Goal: Obtain resource: Download file/media

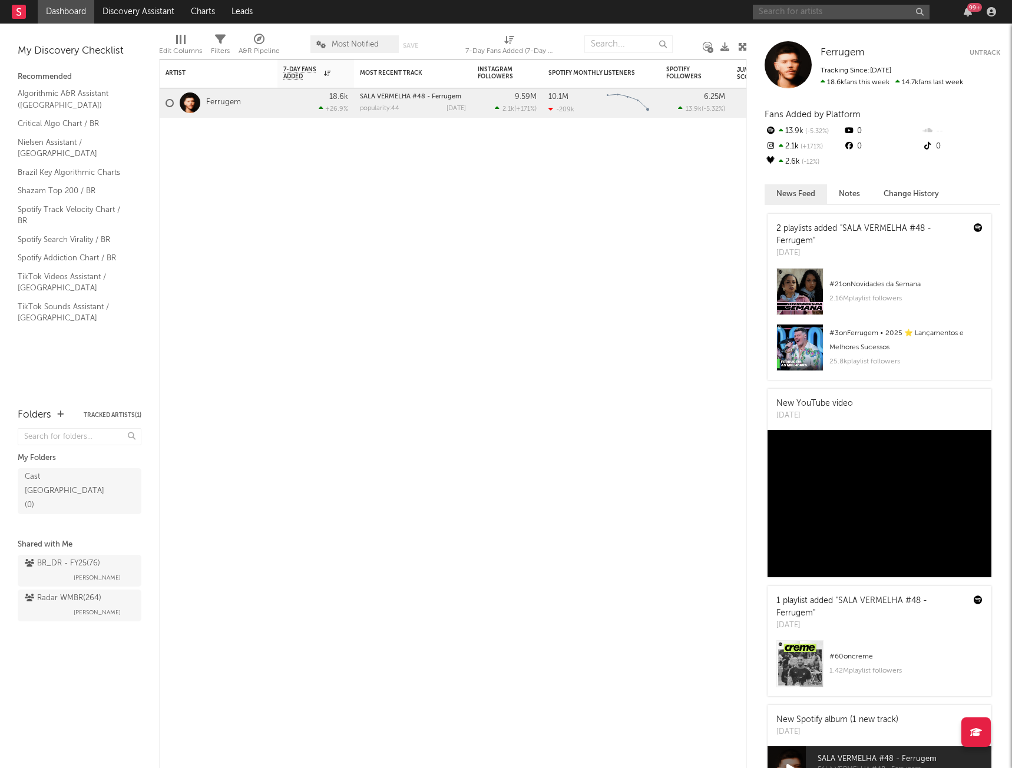
click at [850, 11] on input "text" at bounding box center [841, 12] width 177 height 15
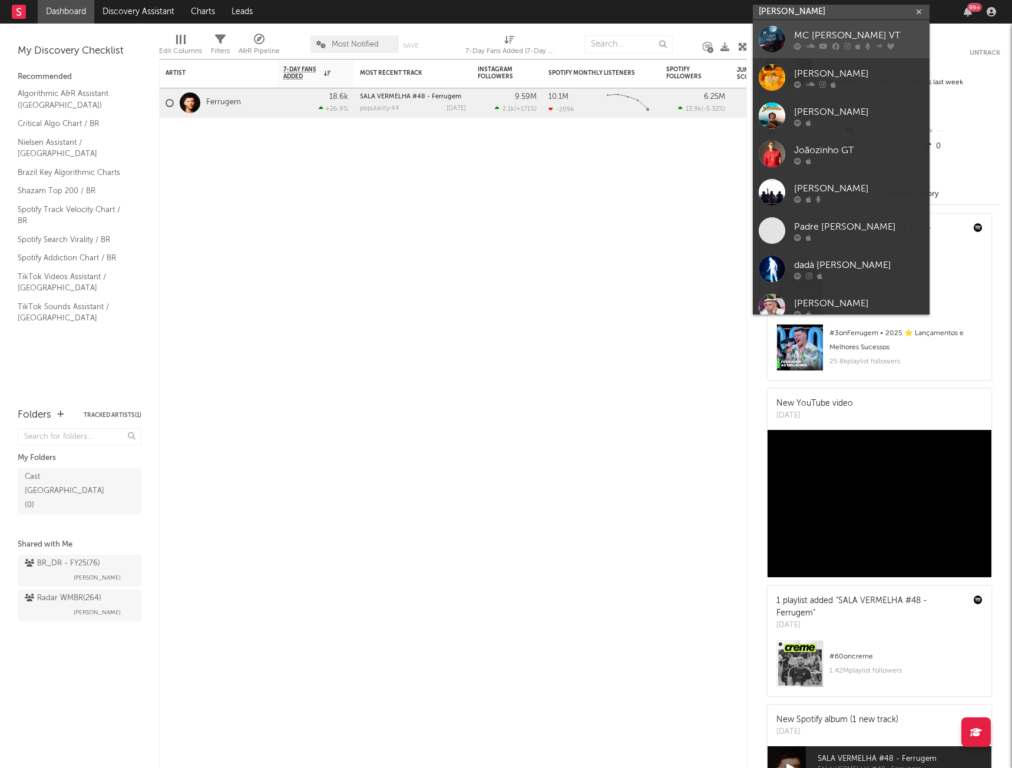
type input "[PERSON_NAME]"
click at [857, 34] on div "MC [PERSON_NAME] VT" at bounding box center [859, 35] width 130 height 14
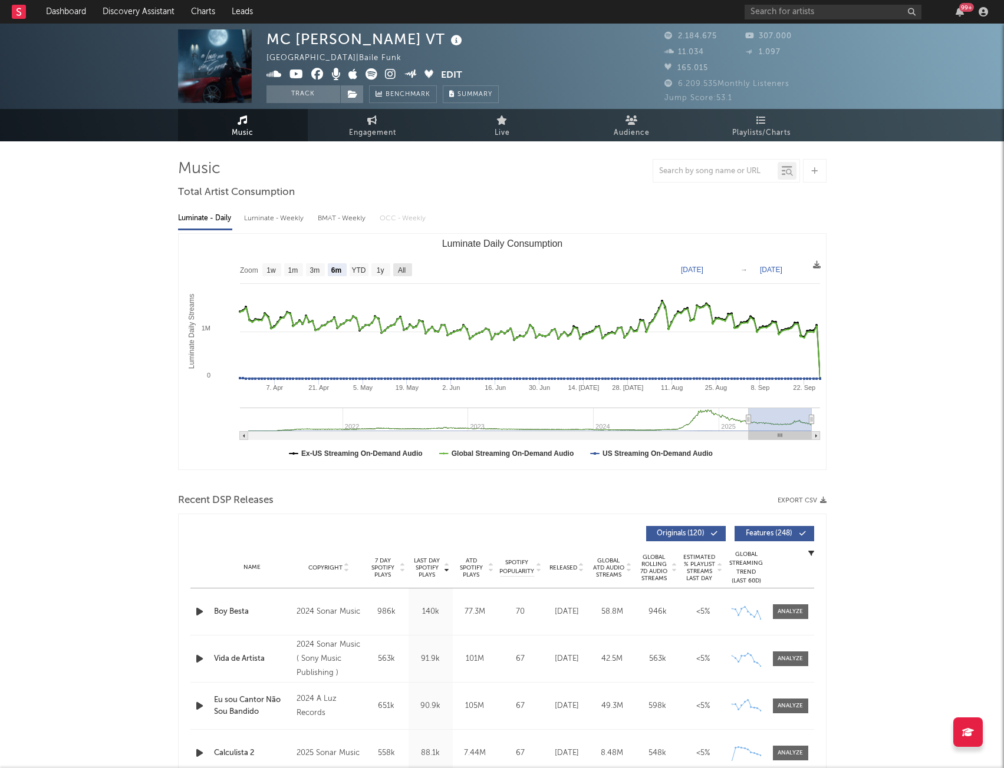
drag, startPoint x: 400, startPoint y: 273, endPoint x: 777, endPoint y: 290, distance: 378.1
click at [399, 273] on text "All" at bounding box center [401, 270] width 8 height 8
select select "All"
type input "[DATE]"
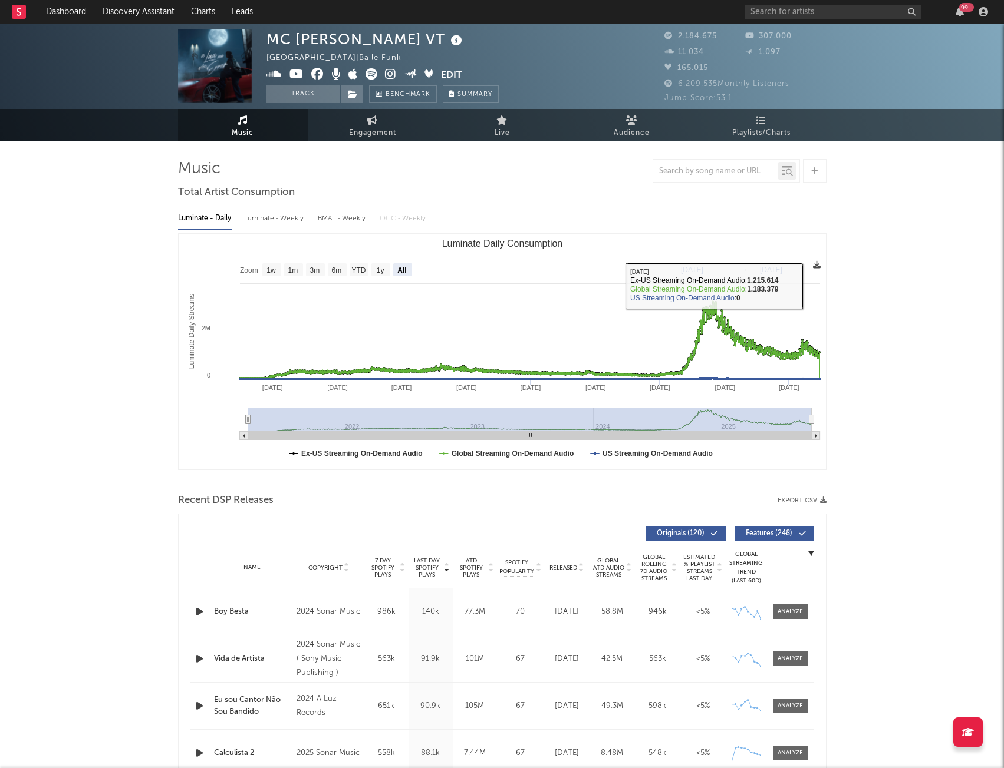
click at [816, 265] on icon at bounding box center [817, 265] width 8 height 8
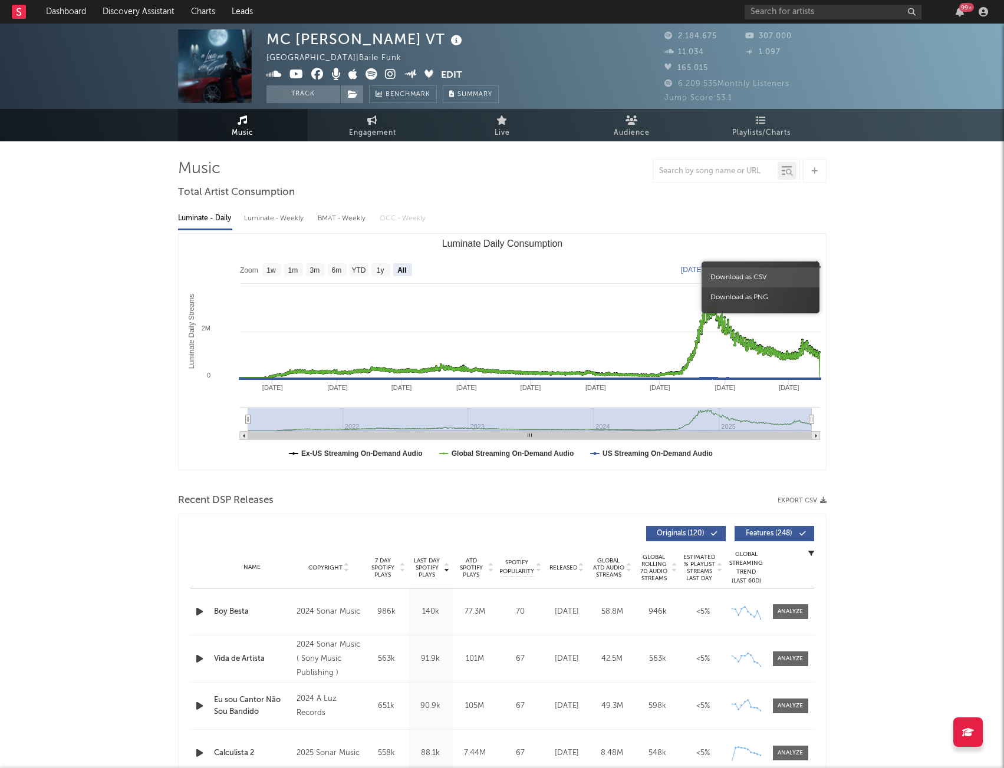
click at [760, 275] on span "Download as CSV" at bounding box center [760, 278] width 118 height 20
click at [811, 500] on button "Export CSV" at bounding box center [801, 500] width 49 height 7
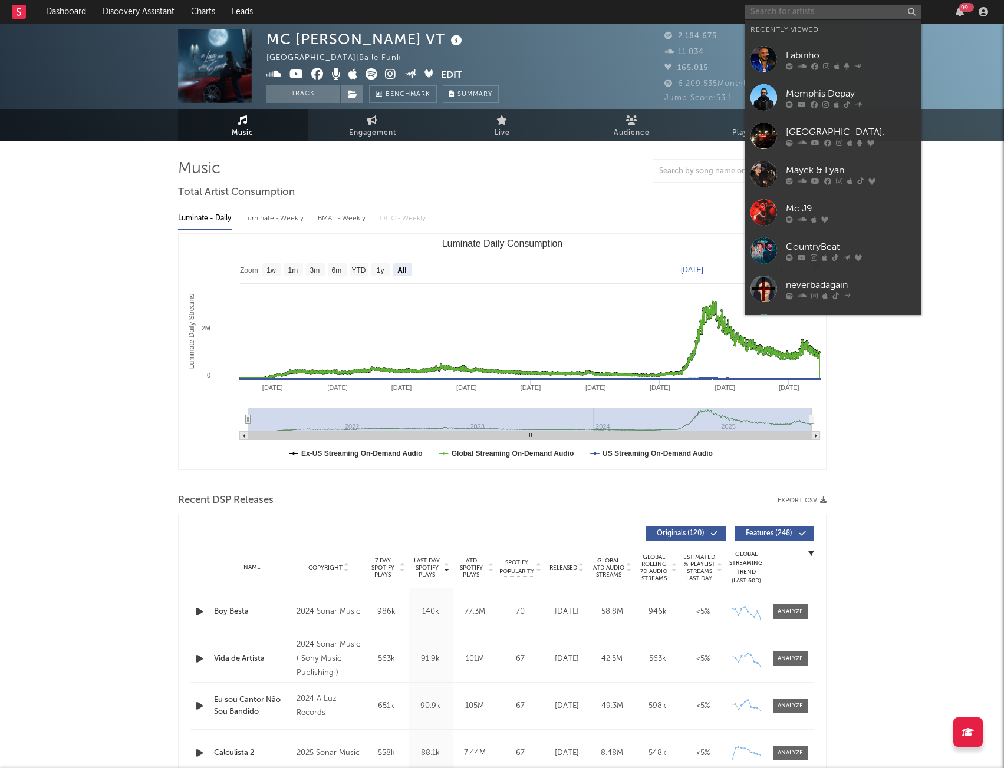
click at [760, 16] on input "text" at bounding box center [832, 12] width 177 height 15
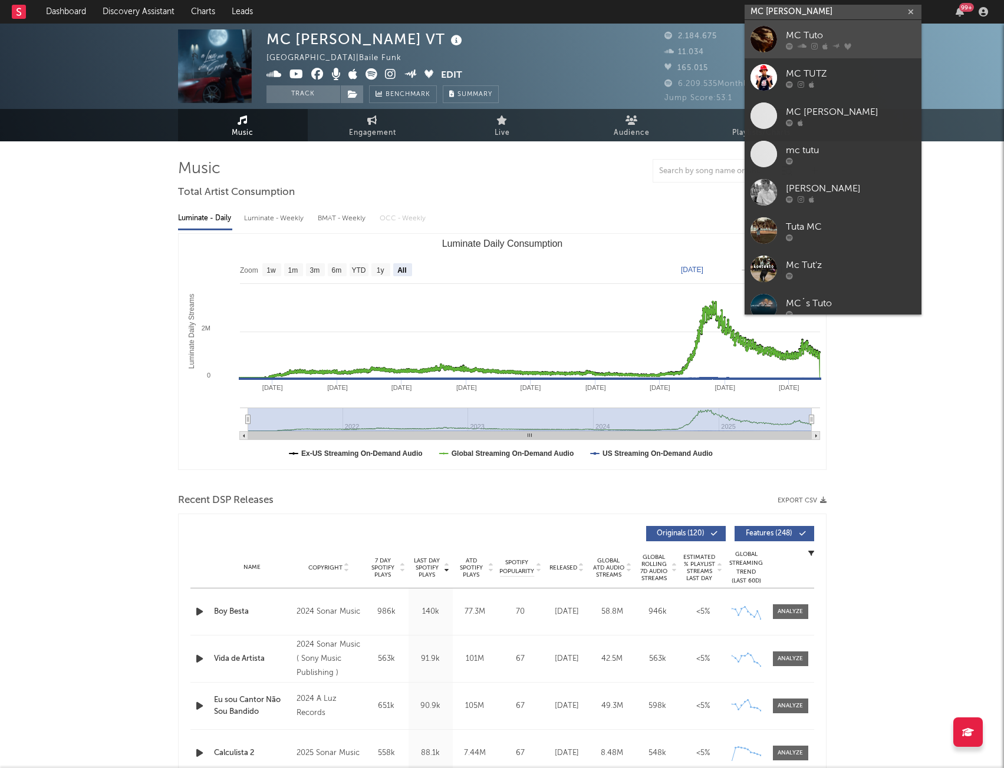
type input "MC [PERSON_NAME]"
click at [818, 35] on div "MC Tuto" at bounding box center [850, 35] width 130 height 14
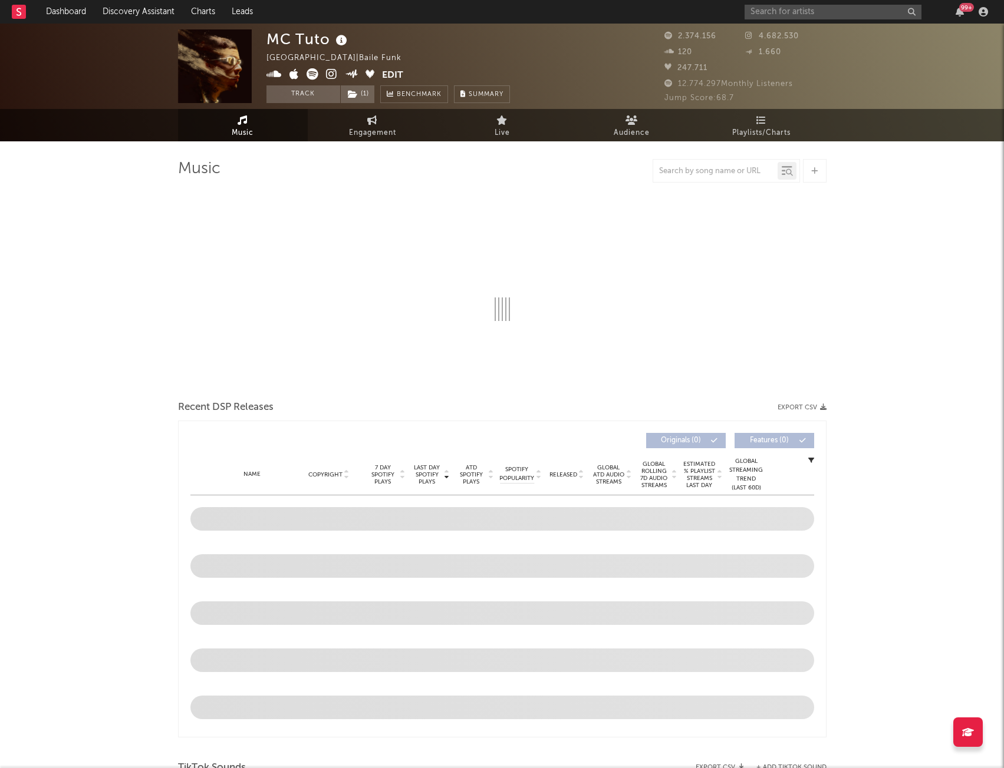
select select "6m"
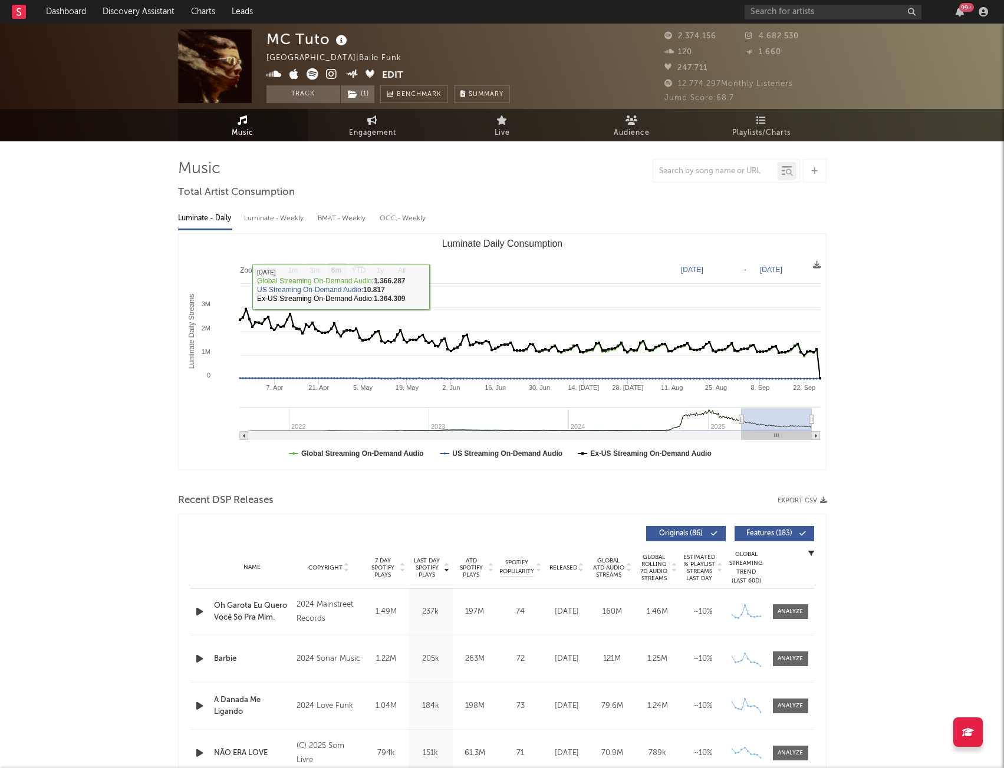
click at [411, 247] on rect "Luminate Daily Consumption" at bounding box center [502, 352] width 647 height 236
click at [400, 268] on text "All" at bounding box center [401, 270] width 8 height 8
select select "All"
type input "2021-09-15"
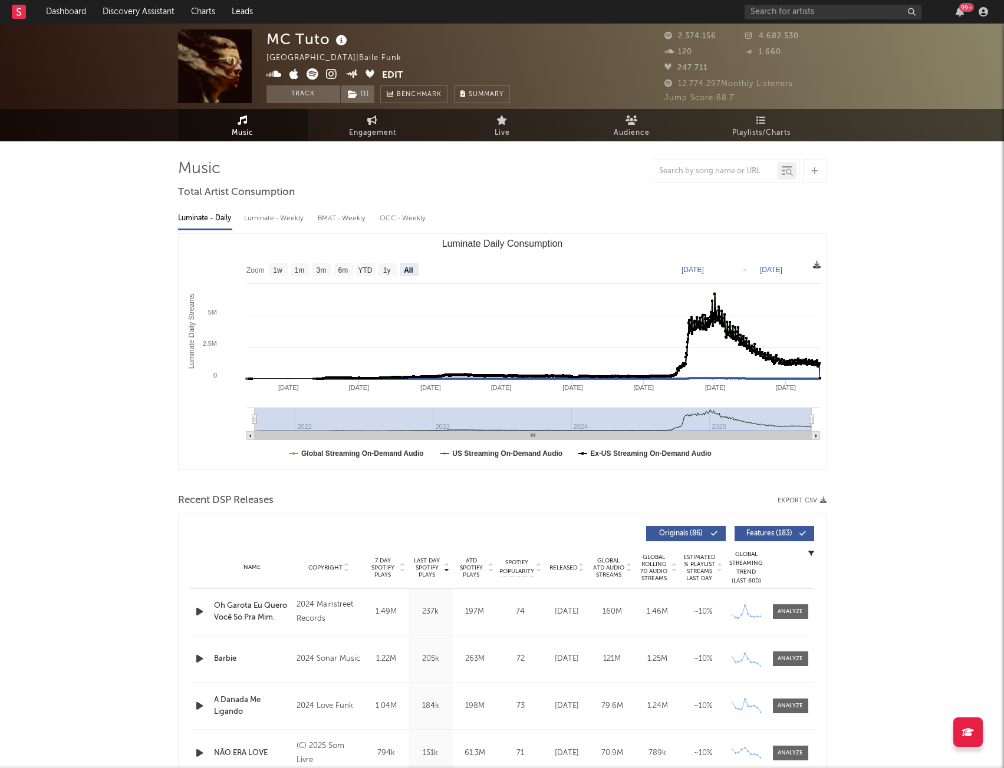
click at [818, 262] on icon at bounding box center [817, 265] width 8 height 8
click at [816, 266] on icon at bounding box center [817, 265] width 8 height 8
click at [783, 280] on span "Download as CSV" at bounding box center [760, 279] width 118 height 20
click at [800, 501] on button "Export CSV" at bounding box center [801, 500] width 49 height 7
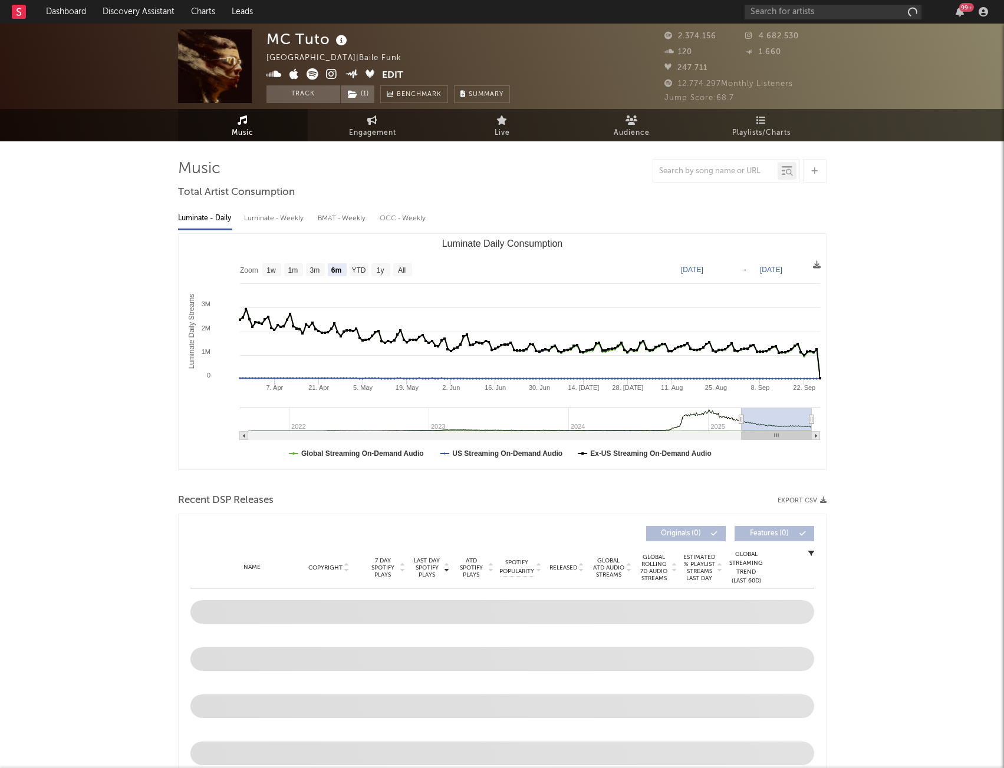
select select "6m"
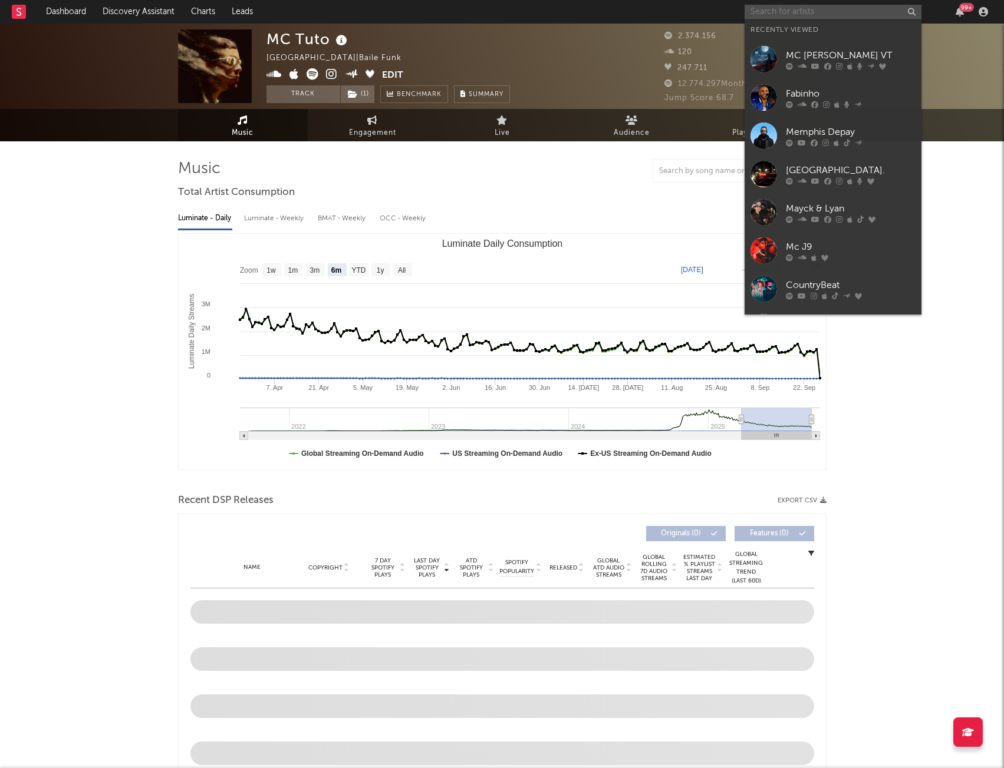
click at [827, 17] on input "text" at bounding box center [832, 12] width 177 height 15
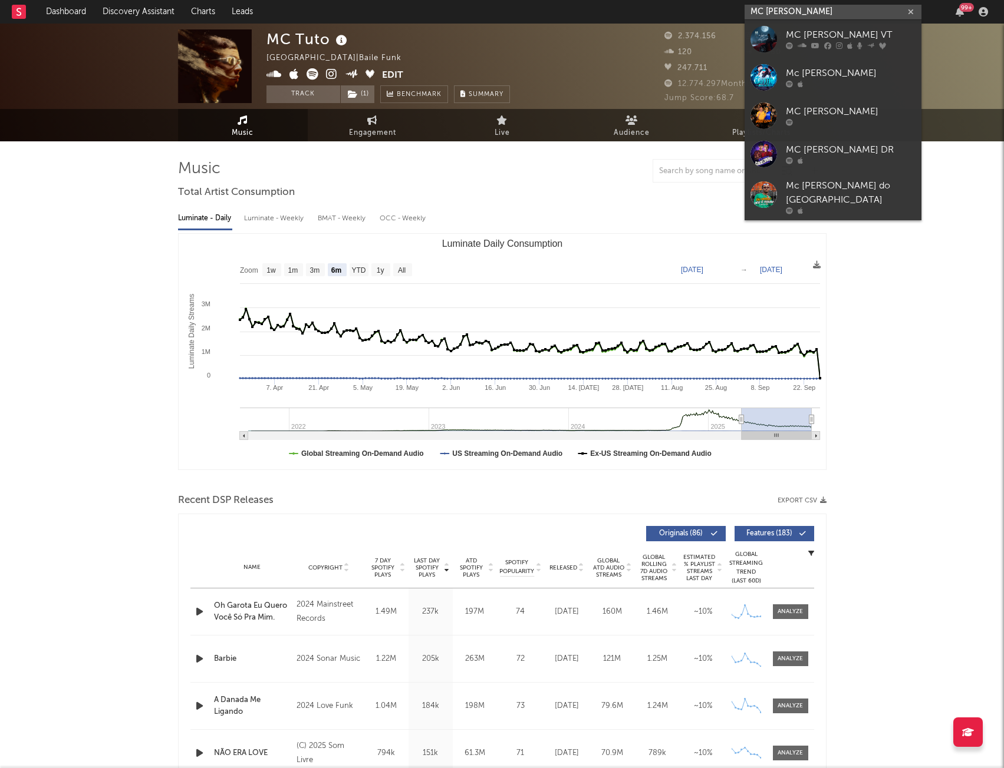
type input "MC JÃOZINHO"
click at [839, 49] on icon at bounding box center [839, 45] width 6 height 7
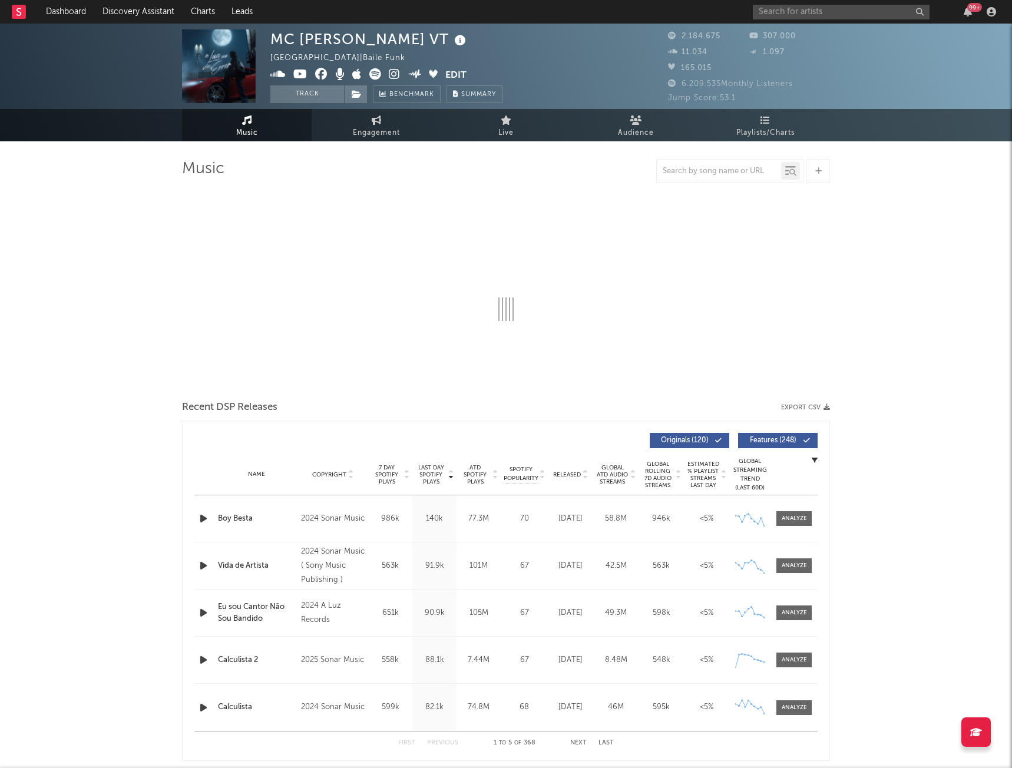
select select "6m"
